Goal: Information Seeking & Learning: Learn about a topic

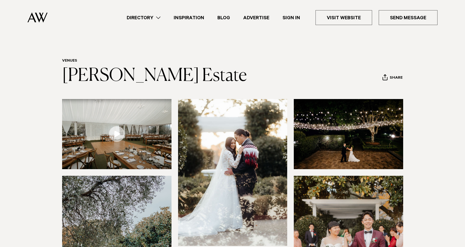
click at [107, 126] on img at bounding box center [116, 134] width 109 height 70
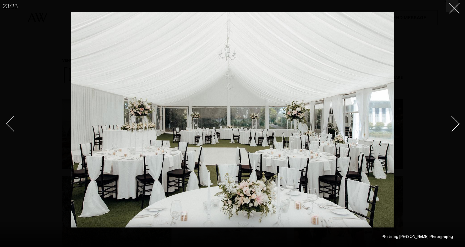
click at [12, 121] on div "Previous slide" at bounding box center [14, 124] width 16 height 16
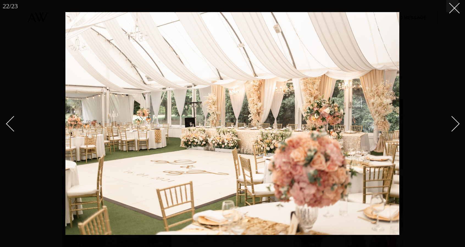
click at [453, 125] on div "Next slide" at bounding box center [452, 124] width 16 height 16
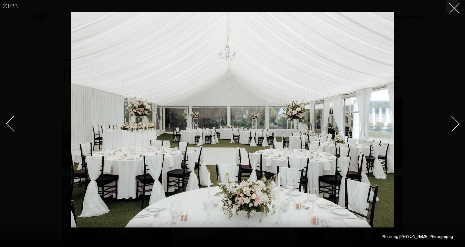
click at [453, 125] on div "Next slide" at bounding box center [452, 124] width 16 height 16
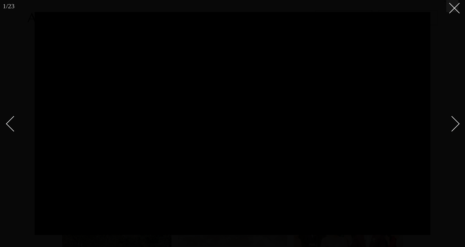
click at [454, 124] on div "Next slide" at bounding box center [452, 124] width 16 height 16
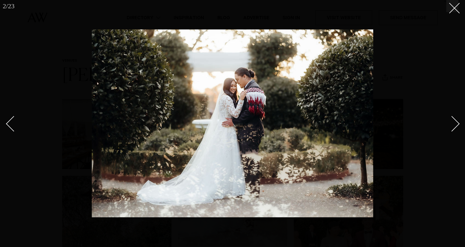
click at [454, 124] on div "Next slide" at bounding box center [452, 124] width 16 height 16
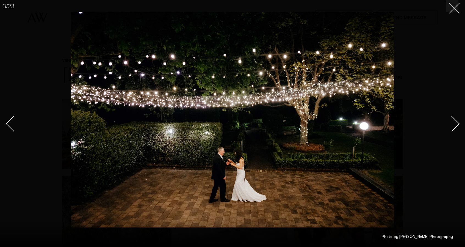
click at [454, 124] on div "Next slide" at bounding box center [452, 124] width 16 height 16
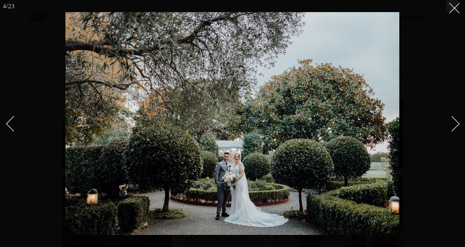
click at [454, 124] on div "Next slide" at bounding box center [452, 124] width 16 height 16
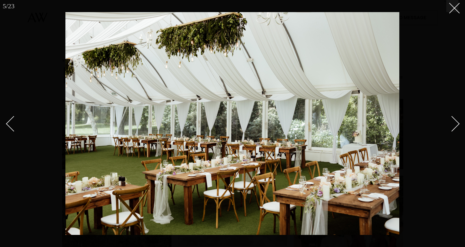
click at [454, 124] on div "Next slide" at bounding box center [452, 124] width 16 height 16
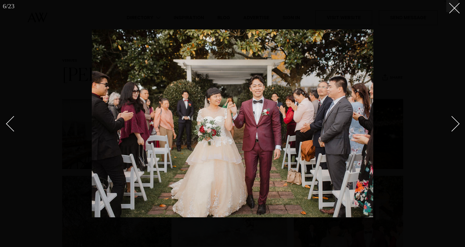
click at [454, 121] on div "Next slide" at bounding box center [452, 124] width 16 height 16
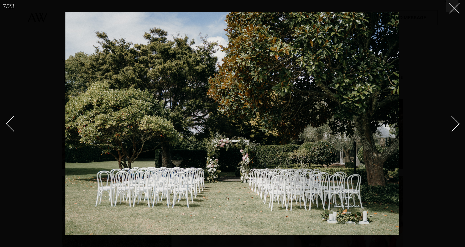
click at [454, 121] on div "Next slide" at bounding box center [452, 124] width 16 height 16
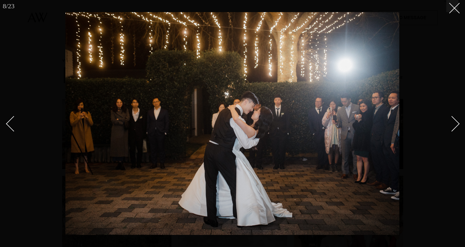
click at [454, 121] on div "Next slide" at bounding box center [452, 124] width 16 height 16
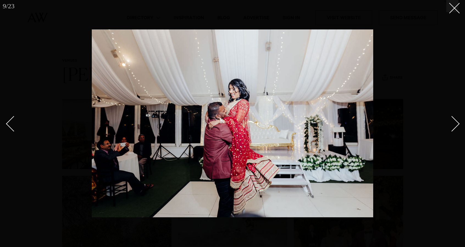
click at [454, 121] on div "Next slide" at bounding box center [452, 124] width 16 height 16
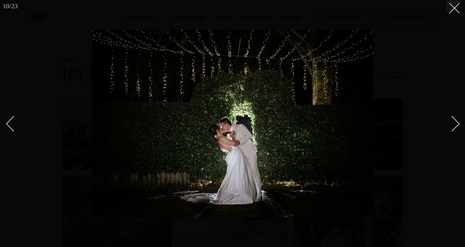
click at [454, 121] on div "Next slide" at bounding box center [452, 124] width 16 height 16
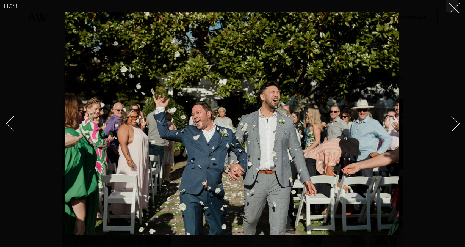
click at [454, 121] on div "Next slide" at bounding box center [452, 124] width 16 height 16
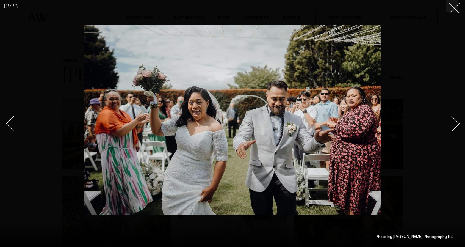
click at [454, 121] on div "Next slide" at bounding box center [452, 124] width 16 height 16
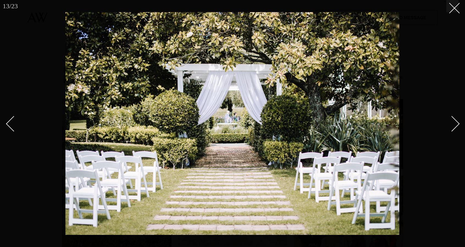
click at [454, 121] on div "Next slide" at bounding box center [452, 124] width 16 height 16
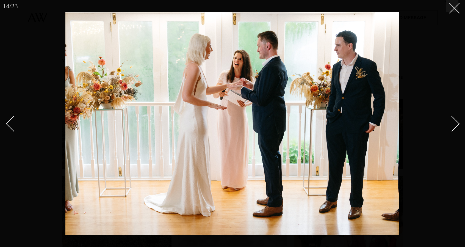
click at [454, 121] on div "Next slide" at bounding box center [452, 124] width 16 height 16
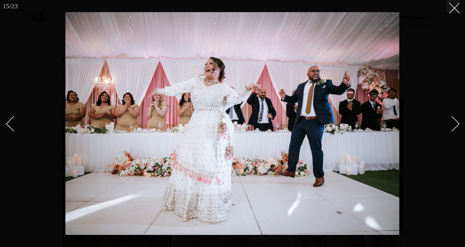
click at [454, 121] on div "Next slide" at bounding box center [452, 124] width 16 height 16
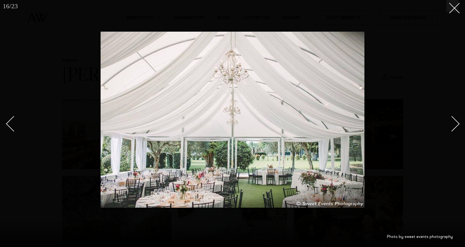
click at [451, 114] on link at bounding box center [448, 123] width 19 height 27
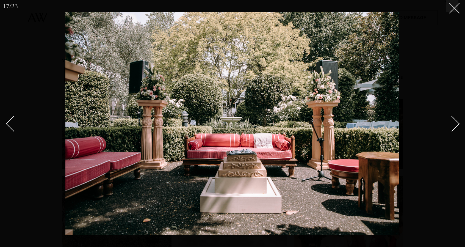
click at [454, 123] on div "Next slide" at bounding box center [452, 124] width 16 height 16
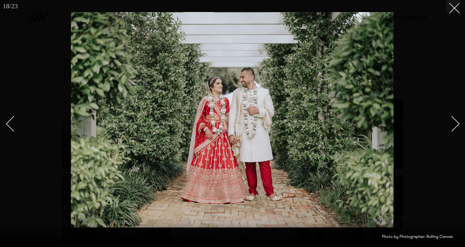
click at [454, 123] on div "Next slide" at bounding box center [452, 124] width 16 height 16
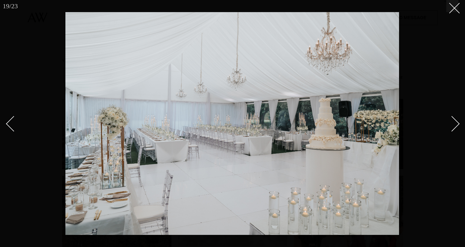
click at [454, 122] on div "Next slide" at bounding box center [452, 124] width 16 height 16
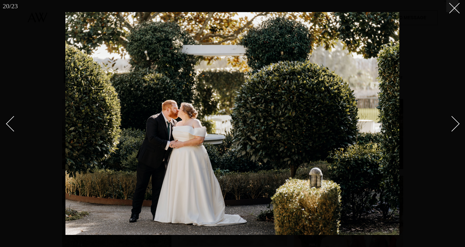
click at [459, 126] on div at bounding box center [232, 123] width 465 height 247
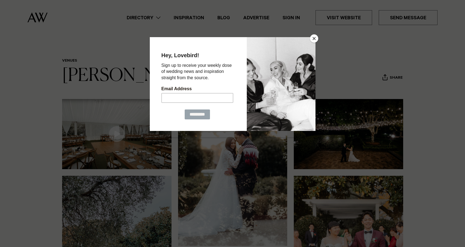
click at [437, 136] on div at bounding box center [232, 123] width 465 height 247
click at [314, 38] on button "Close" at bounding box center [314, 38] width 8 height 8
